Goal: Find specific page/section: Find specific page/section

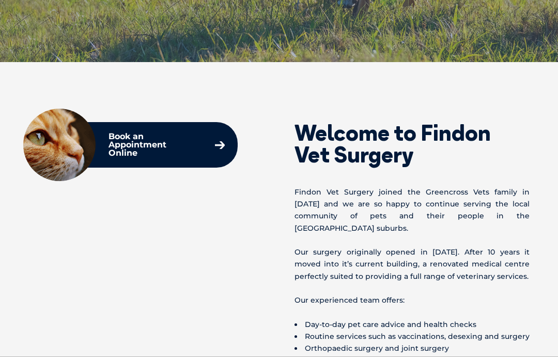
scroll to position [276, 0]
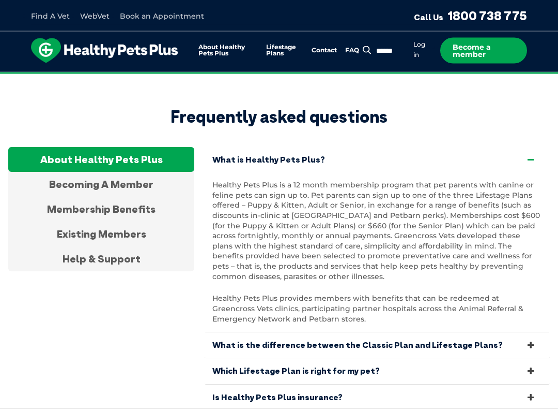
scroll to position [2064, 0]
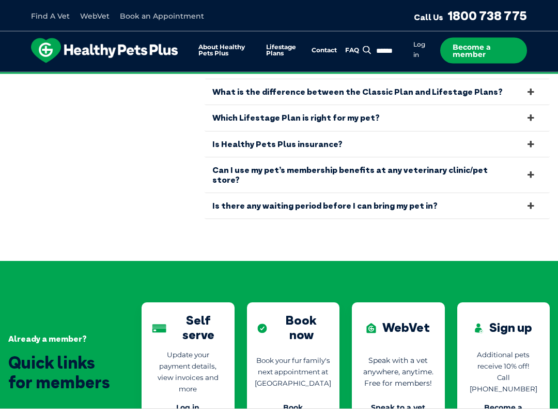
click at [482, 193] on link "Is there any waiting period before I can bring my pet in?" at bounding box center [377, 205] width 345 height 25
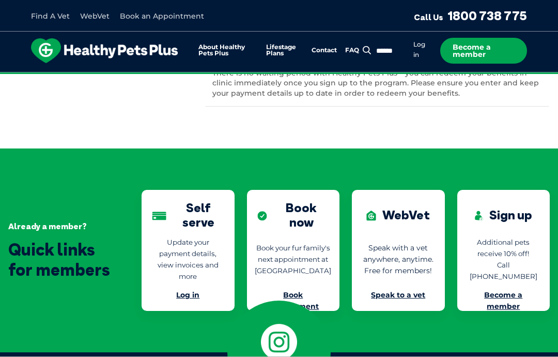
scroll to position [2315, 0]
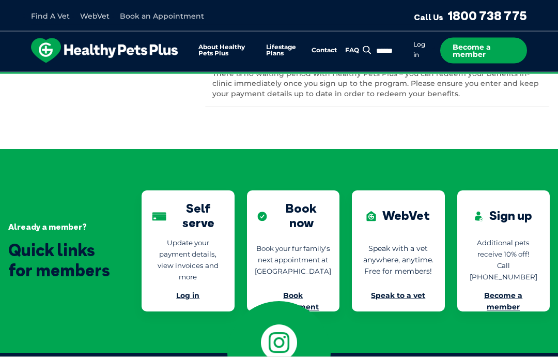
click at [308, 291] on link "Book Appointment" at bounding box center [293, 301] width 52 height 21
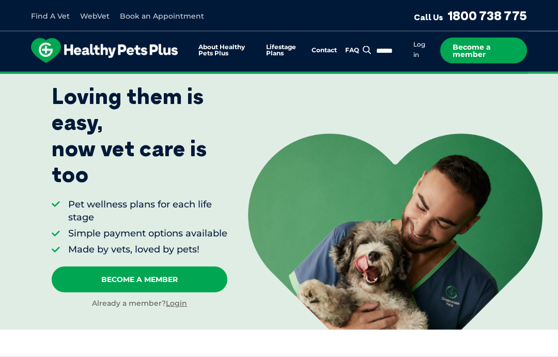
scroll to position [0, 0]
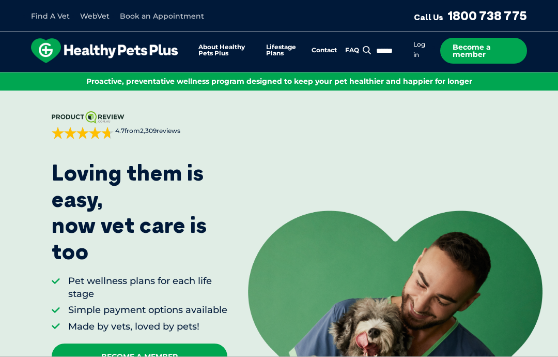
click at [55, 19] on link "Find A Vet" at bounding box center [50, 15] width 39 height 9
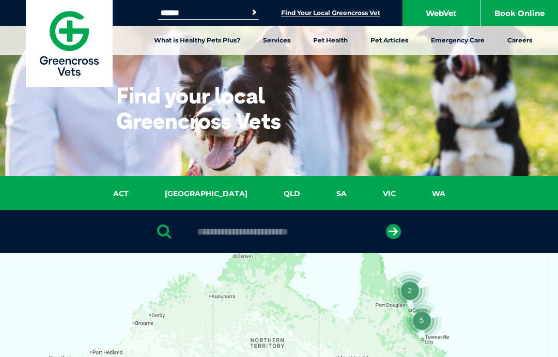
click at [293, 235] on input "text" at bounding box center [278, 231] width 173 height 10
click at [274, 232] on input "text" at bounding box center [278, 231] width 173 height 10
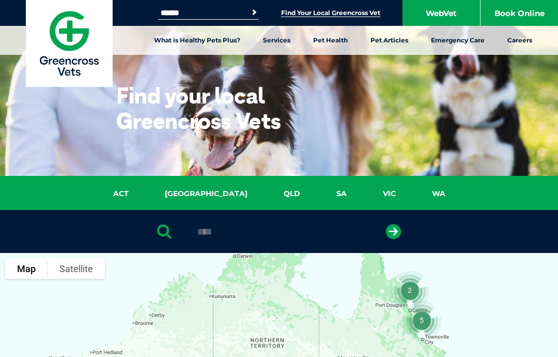
type input "****"
click at [394, 231] on button "submit" at bounding box center [393, 231] width 15 height 15
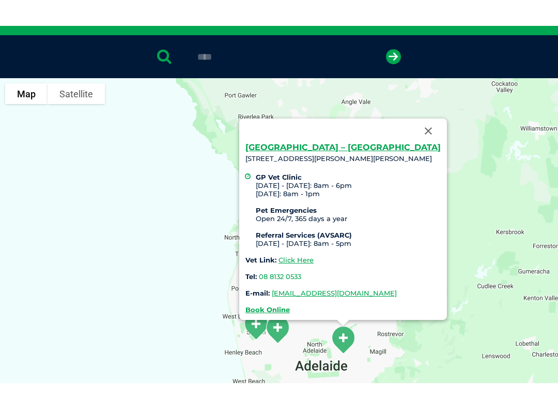
scroll to position [192, 0]
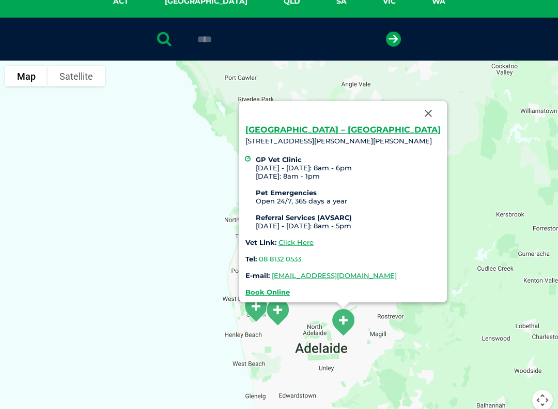
click at [419, 338] on div "Greencross Vet Centre – Norwood 102 Magill Rd, Norwood SA 5067 GP Vet Clinic Mo…" at bounding box center [279, 260] width 558 height 399
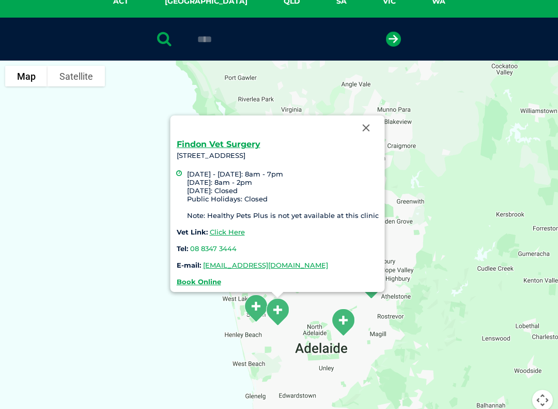
click at [369, 117] on button "Close" at bounding box center [366, 127] width 25 height 25
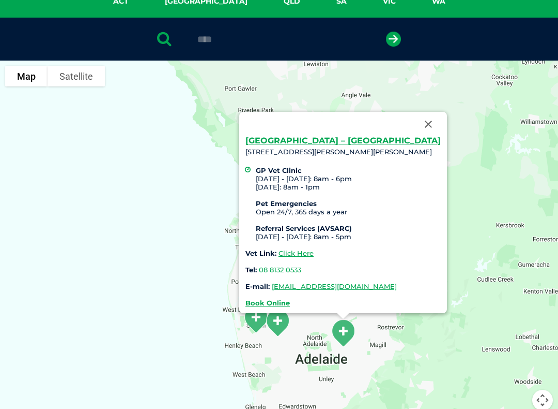
click at [349, 135] on link "Greencross Vet Centre – Norwood" at bounding box center [343, 140] width 195 height 10
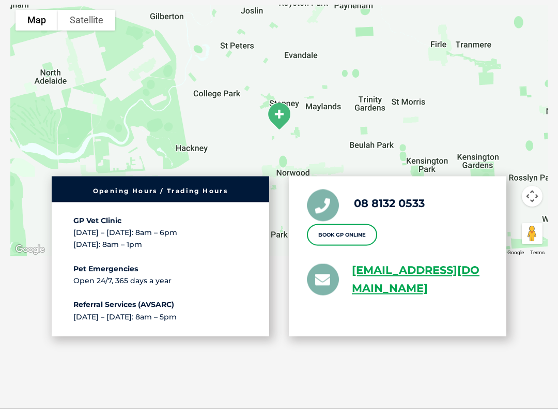
scroll to position [1974, 0]
